Goal: Obtain resource: Obtain resource

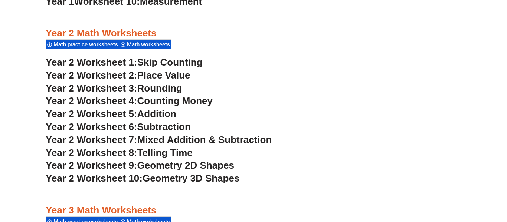
scroll to position [878, 0]
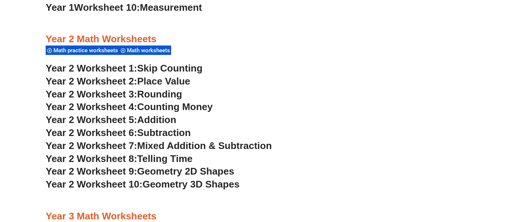
click at [183, 157] on span "Telling Time" at bounding box center [164, 158] width 55 height 11
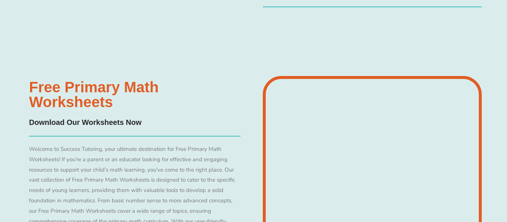
scroll to position [5739, 0]
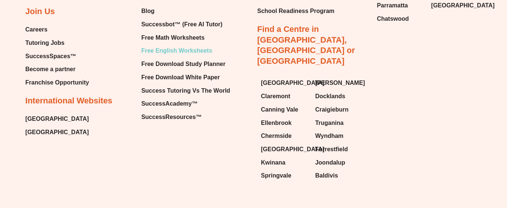
click at [177, 53] on span "Free English Worksheets" at bounding box center [176, 50] width 71 height 11
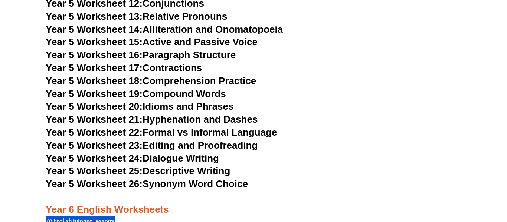
scroll to position [4050, 0]
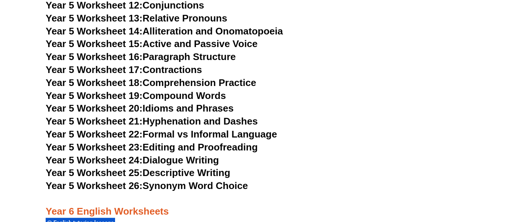
click at [231, 132] on link "Year 5 Worksheet 22: Formal vs Informal Language" at bounding box center [161, 134] width 231 height 11
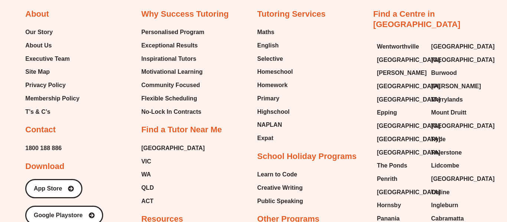
scroll to position [4016, 0]
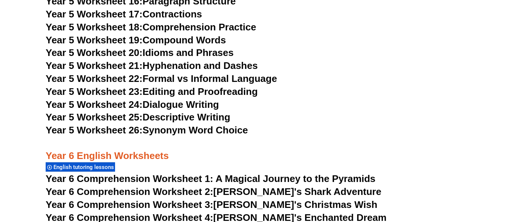
scroll to position [4108, 0]
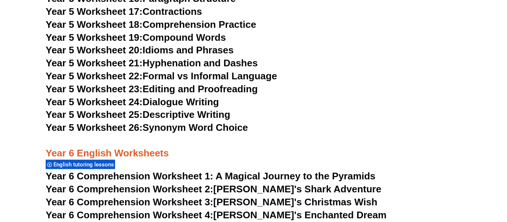
click at [214, 116] on link "Year 5 Worksheet 25: Descriptive Writing" at bounding box center [138, 114] width 184 height 11
click at [305, 135] on h3 "Year 6 English Worksheets" at bounding box center [253, 147] width 415 height 25
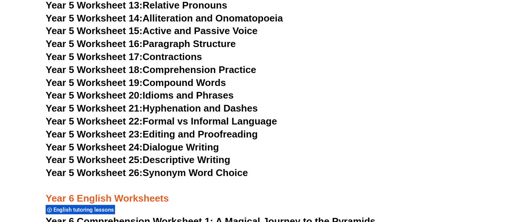
scroll to position [4055, 0]
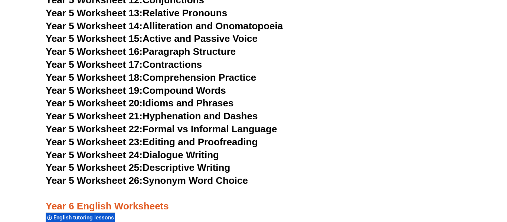
click at [164, 154] on link "Year 5 Worksheet 24: Dialogue Writing" at bounding box center [132, 154] width 173 height 11
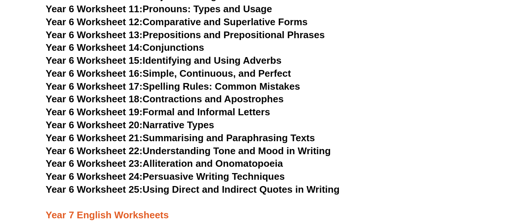
scroll to position [4624, 0]
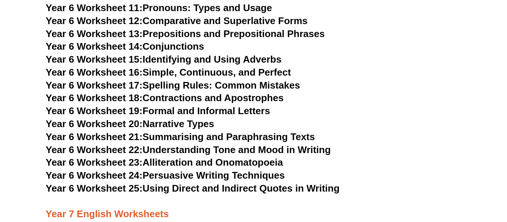
click at [195, 118] on link "Year 6 Worksheet 20: Narrative Types" at bounding box center [130, 123] width 168 height 11
click at [358, 105] on h3 "Year 6 Worksheet 19: Formal and Informal Letters" at bounding box center [253, 111] width 415 height 13
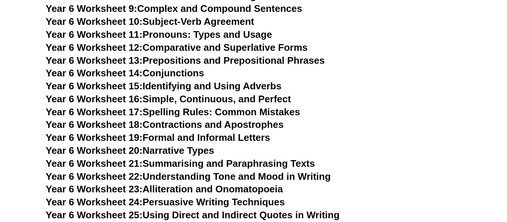
scroll to position [4596, 0]
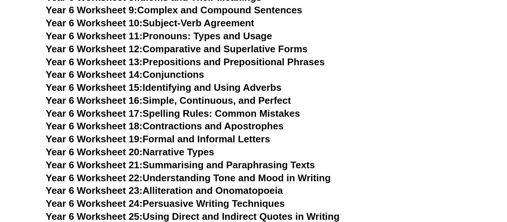
click at [191, 172] on link "Year 6 Worksheet 22: Understanding Tone and Mood in Writing" at bounding box center [188, 177] width 285 height 11
click at [370, 120] on h3 "Year 6 Worksheet 18: Contractions and Apostrophes" at bounding box center [253, 126] width 415 height 13
click at [207, 147] on link "Year 6 Worksheet 20: Narrative Types" at bounding box center [130, 152] width 168 height 11
